Goal: Transaction & Acquisition: Obtain resource

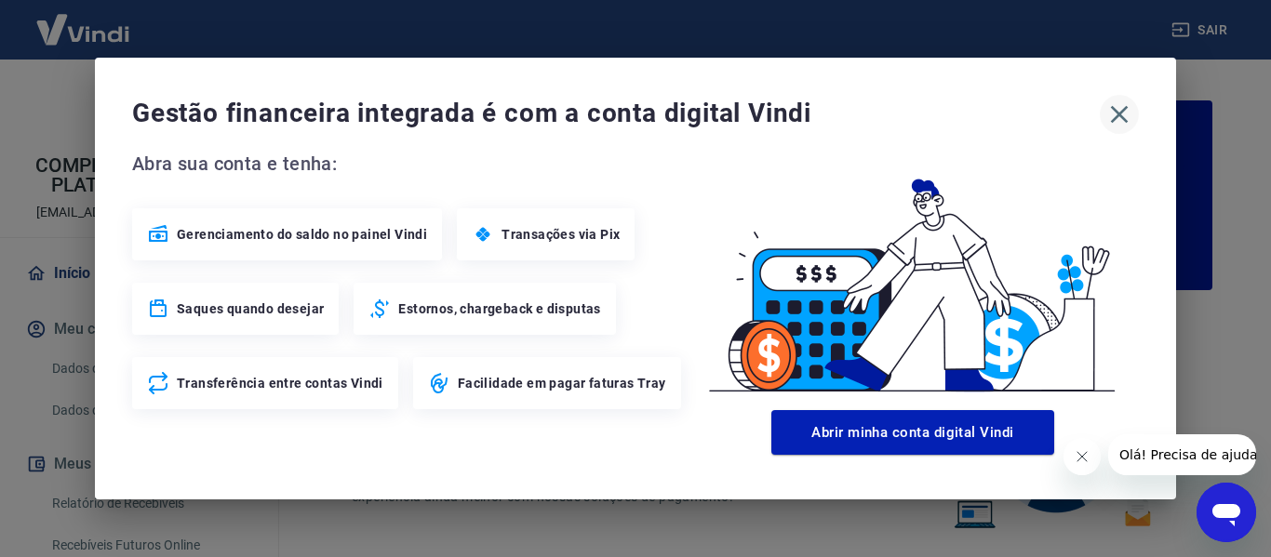
click at [1123, 115] on icon "button" at bounding box center [1119, 115] width 30 height 30
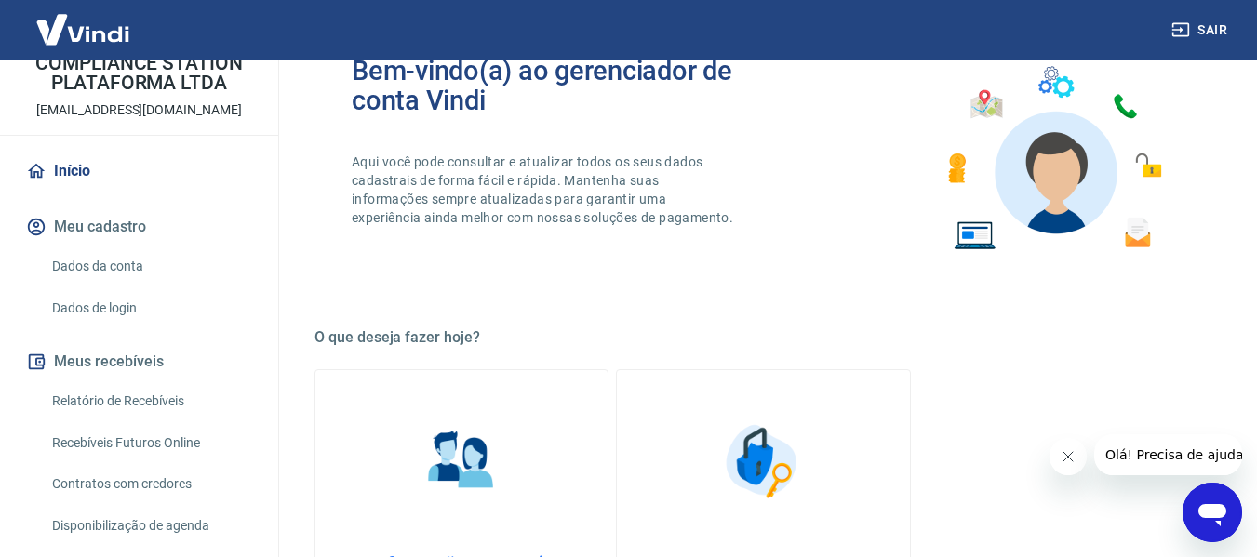
scroll to position [186, 0]
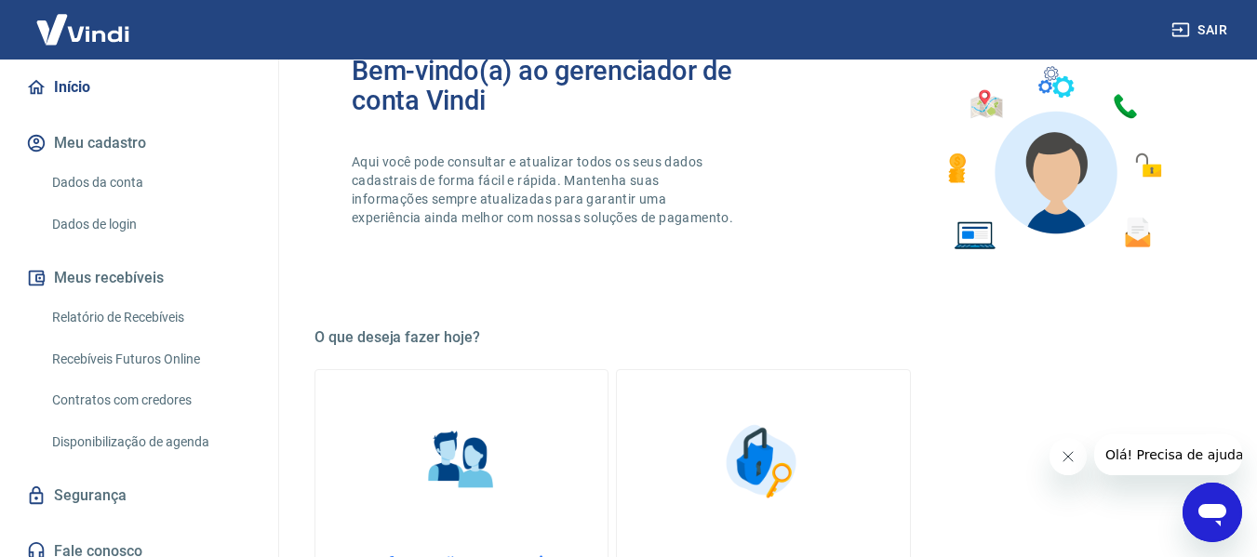
click at [150, 332] on link "Relatório de Recebíveis" at bounding box center [150, 318] width 211 height 38
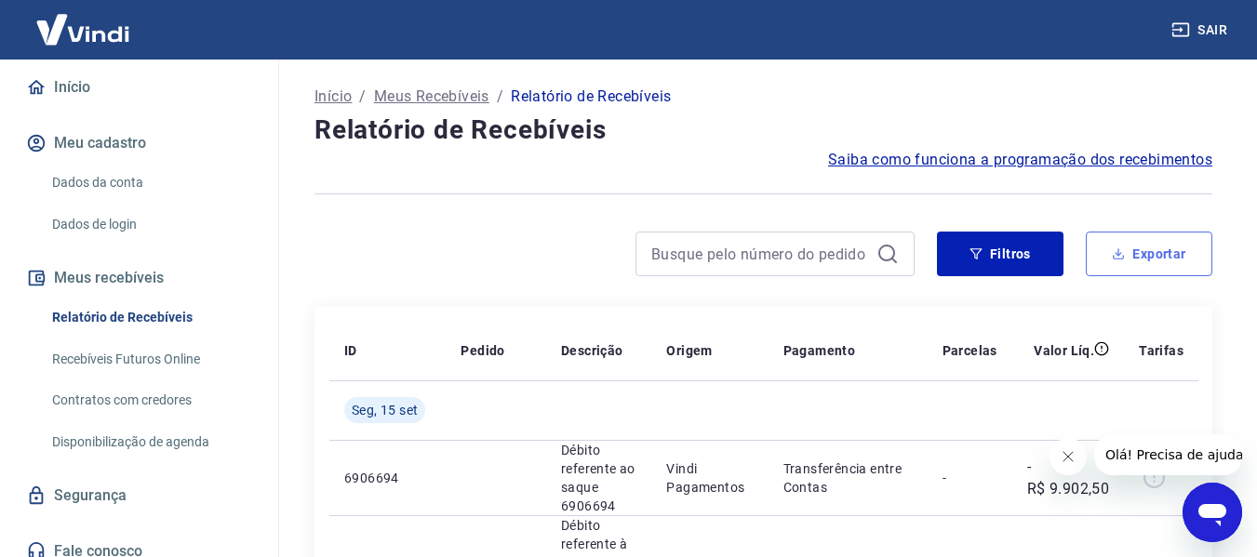
click at [1138, 241] on button "Exportar" at bounding box center [1148, 254] width 126 height 45
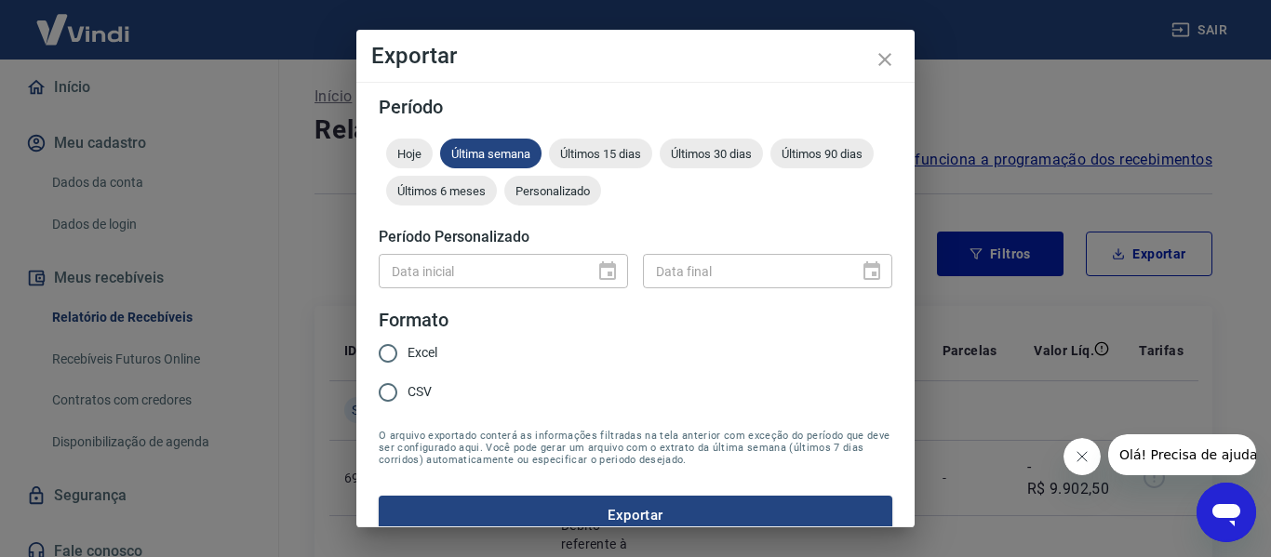
click at [411, 360] on span "Excel" at bounding box center [422, 353] width 30 height 20
click at [407, 360] on input "Excel" at bounding box center [387, 353] width 39 height 39
radio input "true"
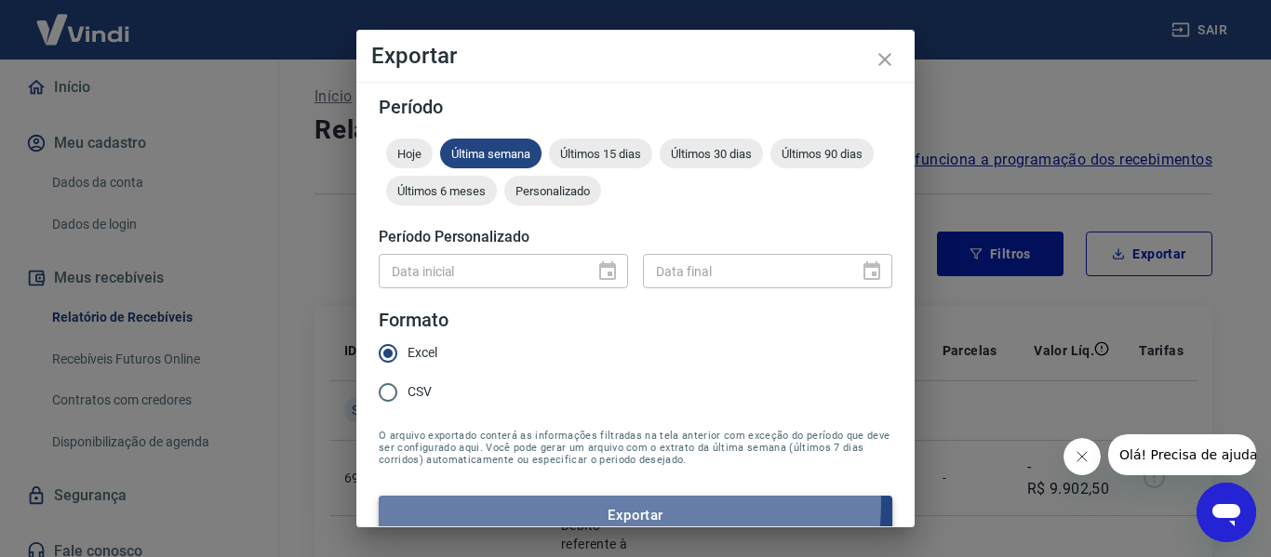
click at [608, 502] on button "Exportar" at bounding box center [635, 515] width 513 height 39
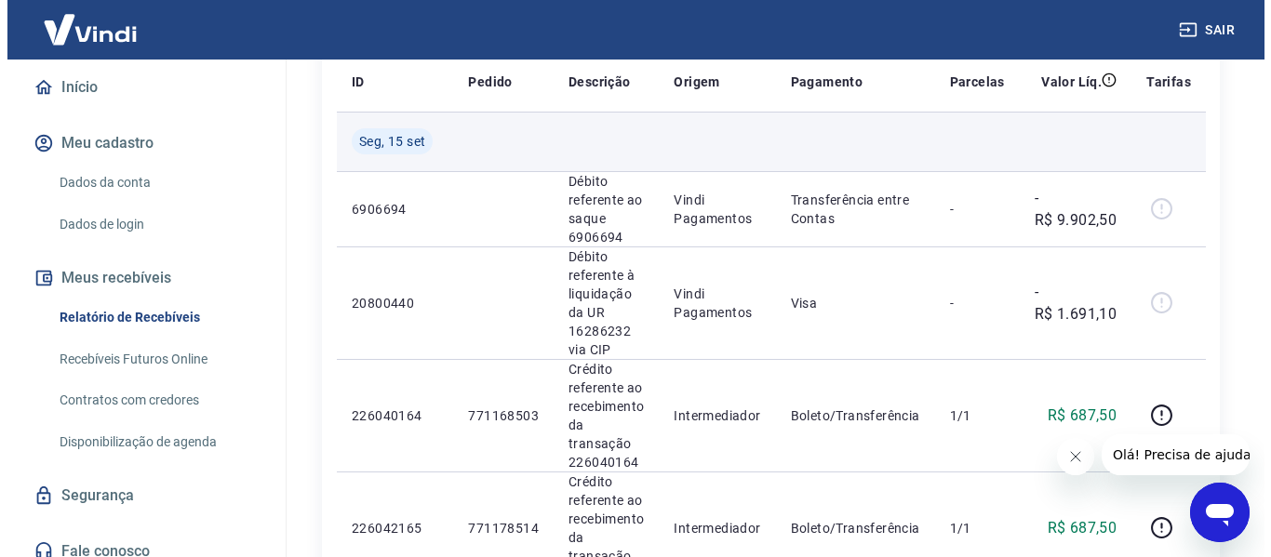
scroll to position [93, 0]
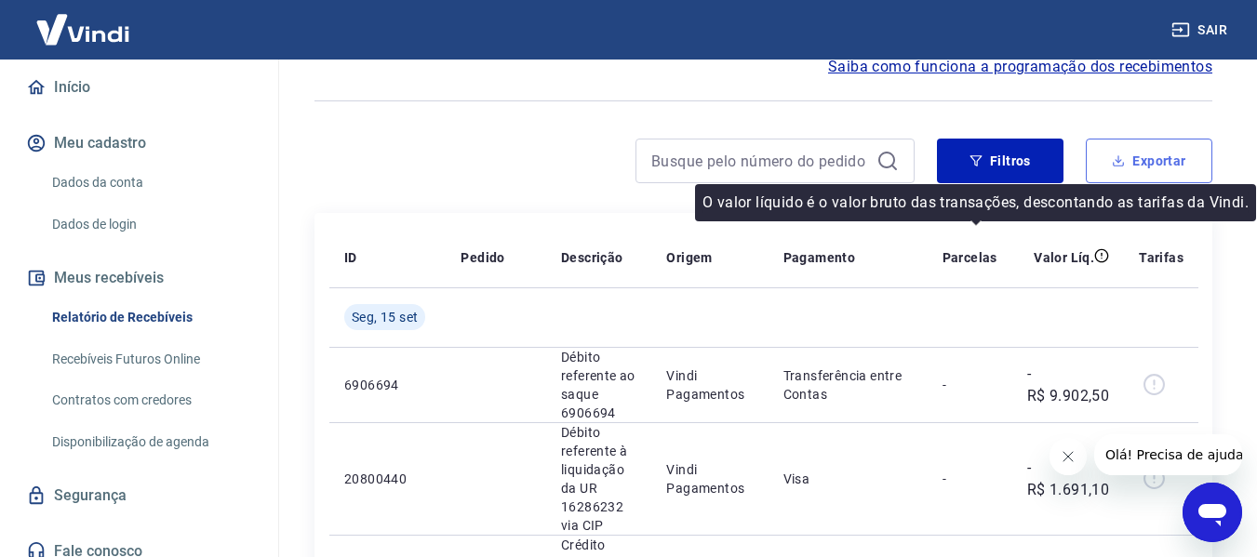
click at [1157, 168] on button "Exportar" at bounding box center [1148, 161] width 126 height 45
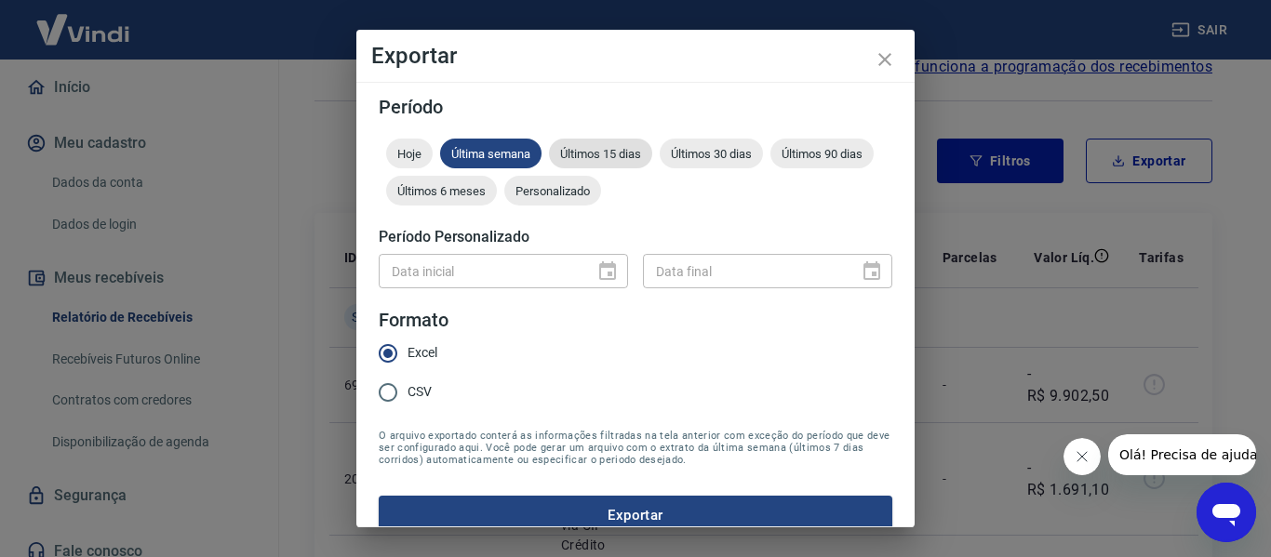
click at [575, 150] on span "Últimos 15 dias" at bounding box center [600, 154] width 103 height 14
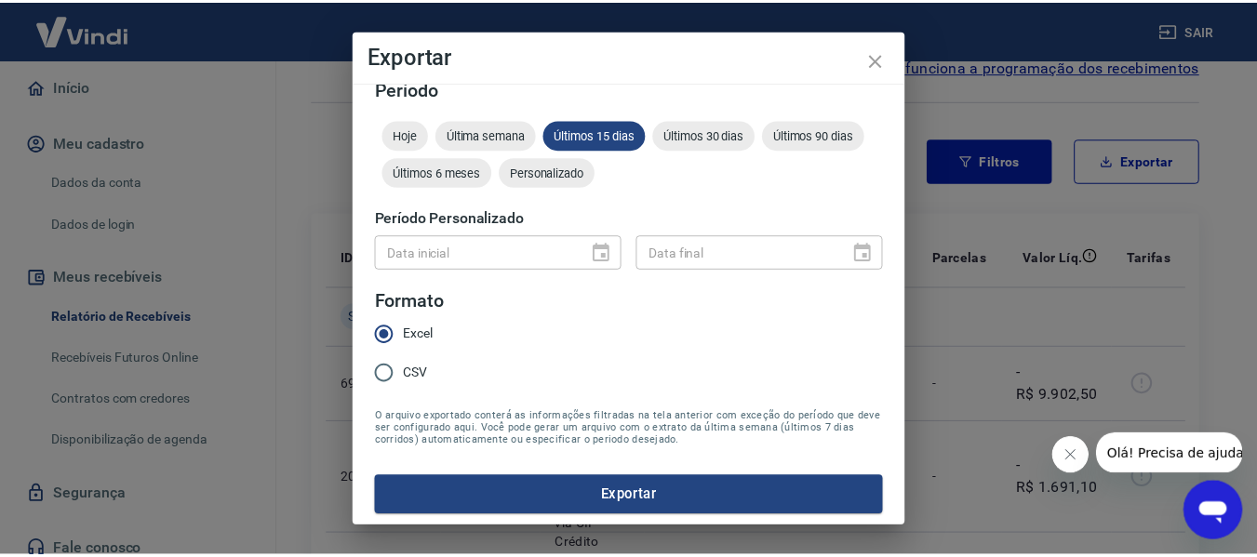
scroll to position [23, 0]
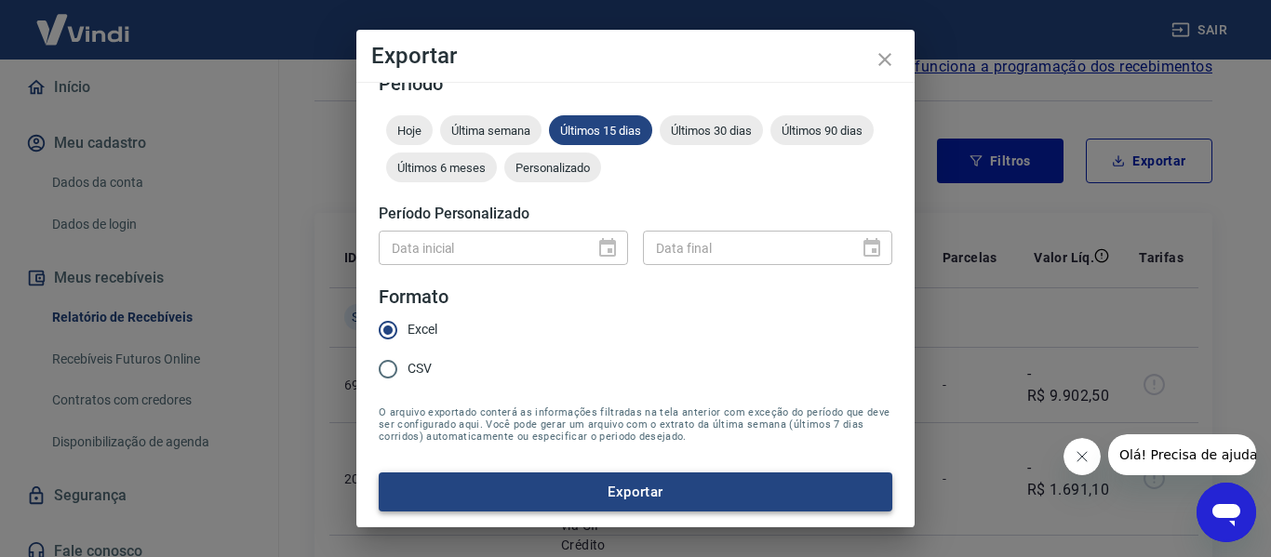
click at [630, 493] on button "Exportar" at bounding box center [635, 491] width 513 height 39
